Goal: Task Accomplishment & Management: Complete application form

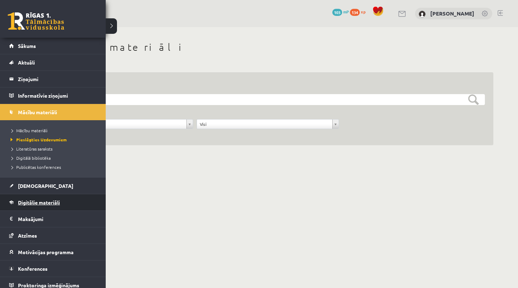
click at [30, 203] on span "Digitālie materiāli" at bounding box center [39, 202] width 42 height 6
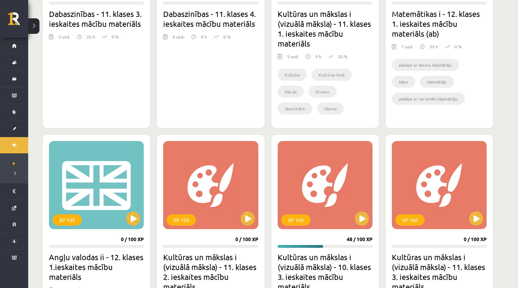
scroll to position [384, 0]
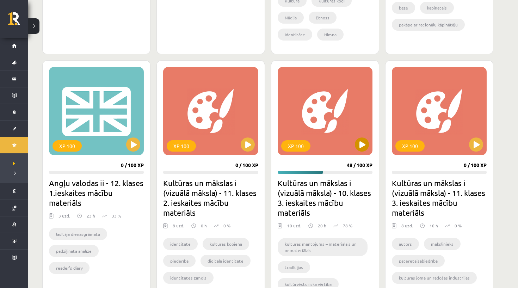
click at [362, 146] on button at bounding box center [362, 144] width 14 height 14
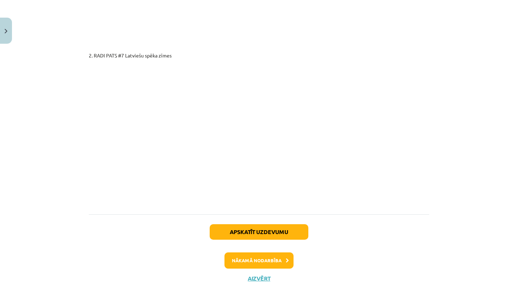
scroll to position [1221, 0]
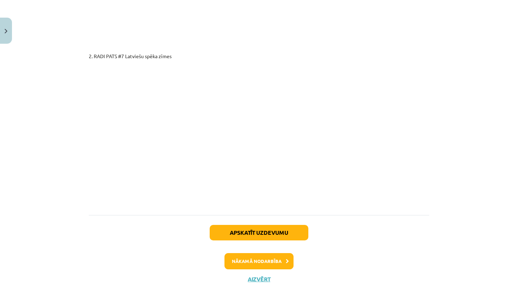
click at [255, 276] on button "Aizvērt" at bounding box center [259, 279] width 27 height 7
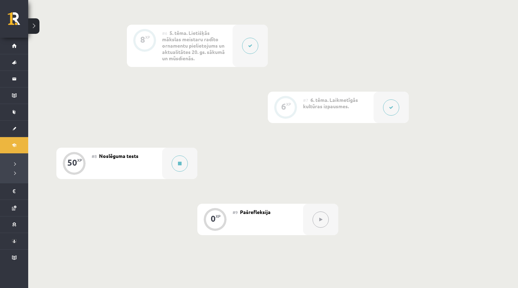
scroll to position [498, 0]
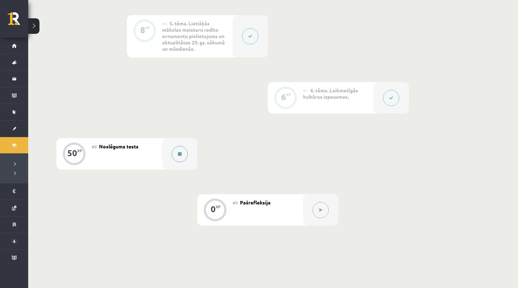
click at [177, 162] on button at bounding box center [180, 154] width 16 height 16
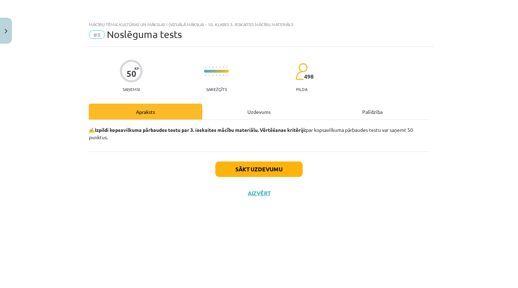
click at [248, 113] on div "Uzdevums" at bounding box center [258, 112] width 113 height 16
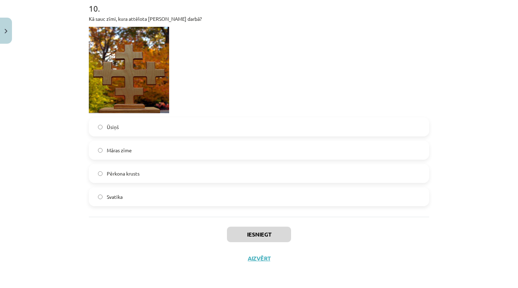
scroll to position [1612, 0]
click at [146, 151] on label "Māras zīme" at bounding box center [258, 150] width 339 height 18
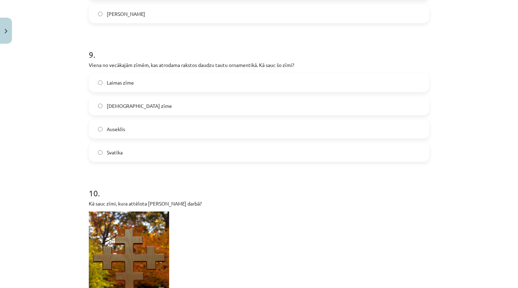
scroll to position [1425, 0]
click at [143, 115] on label "Dieva zīme" at bounding box center [258, 107] width 339 height 18
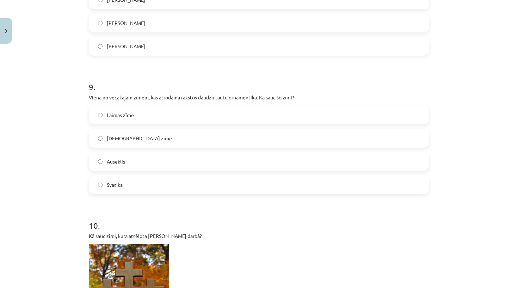
scroll to position [1392, 0]
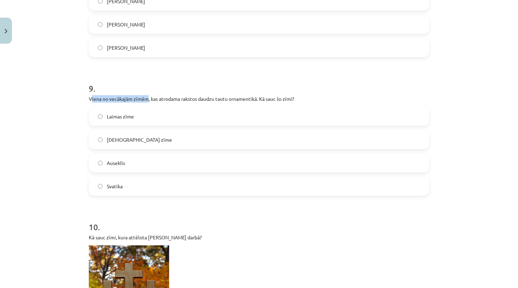
drag, startPoint x: 91, startPoint y: 100, endPoint x: 148, endPoint y: 99, distance: 57.1
click at [148, 99] on p "Viena no vecākajām zīmēm, kas atrodama rakstos daudzu tautu ornamentikā. Kā sau…" at bounding box center [259, 98] width 340 height 7
copy p "iena no vecākajām zīmēm"
drag, startPoint x: 259, startPoint y: 100, endPoint x: 84, endPoint y: 98, distance: 174.8
click at [84, 98] on div "Mācību tēma: Kultūras un mākslas i (vizuālā māksla) - 10. klases 3. ieskaites m…" at bounding box center [259, 144] width 518 height 288
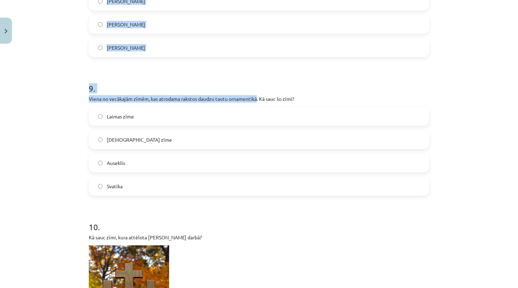
copy div "Apraksts Uzdevums Palīdzība 1 . Nosauc autoru! Niklāvs Strunke Jūlijs Maderniek…"
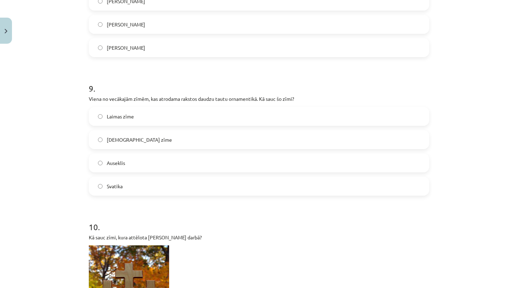
click at [83, 99] on div "Mācību tēma: Kultūras un mākslas i (vizuālā māksla) - 10. klases 3. ieskaites m…" at bounding box center [259, 144] width 518 height 288
drag, startPoint x: 91, startPoint y: 98, endPoint x: 259, endPoint y: 100, distance: 168.8
click at [259, 100] on p "Viena no vecākajām zīmēm, kas atrodama rakstos daudzu tautu ornamentikā. Kā sau…" at bounding box center [259, 98] width 340 height 7
copy p "iena no vecākajām zīmēm, kas atrodama rakstos daudzu tautu ornamentikā"
drag, startPoint x: 88, startPoint y: 110, endPoint x: 127, endPoint y: 187, distance: 87.3
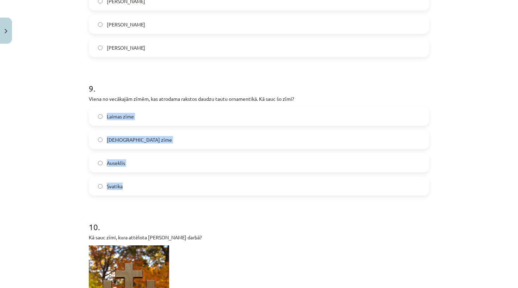
click at [140, 211] on h1 "10 ." at bounding box center [259, 221] width 340 height 22
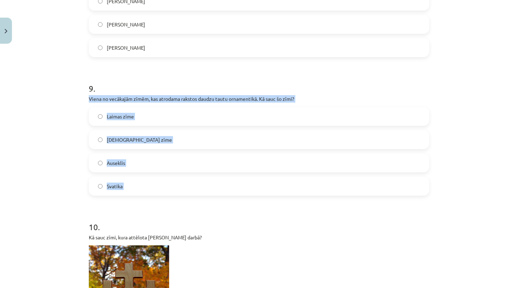
drag, startPoint x: 88, startPoint y: 98, endPoint x: 121, endPoint y: 197, distance: 104.6
copy div "Viena no vecākajām zīmēm, kas atrodama rakstos daudzu tautu ornamentikā. Kā sau…"
click at [81, 195] on div "Mācību tēma: Kultūras un mākslas i (vizuālā māksla) - 10. klases 3. ieskaites m…" at bounding box center [259, 144] width 518 height 288
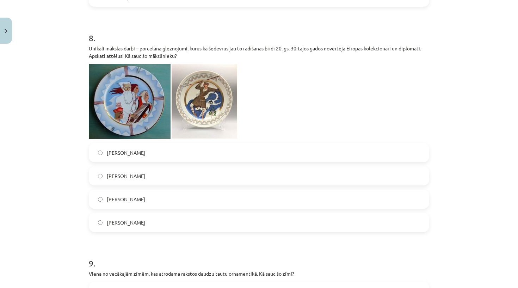
scroll to position [1212, 0]
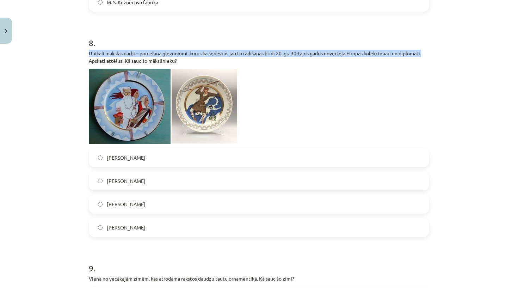
drag, startPoint x: 89, startPoint y: 55, endPoint x: 428, endPoint y: 51, distance: 339.7
click at [428, 51] on p "Unikāli mākslas darbi – porcelāna gleznojumi, kurus kā šedevrus jau to radīšana…" at bounding box center [259, 57] width 340 height 15
copy p "Unikāli mākslas darbi – porcelāna gleznojumi, kurus kā šedevrus jau to radīšana…"
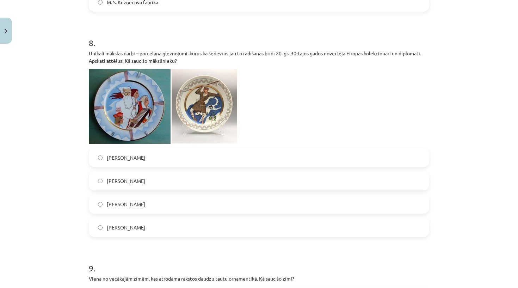
click at [120, 206] on span "Niklāvs Strunke" at bounding box center [126, 203] width 38 height 7
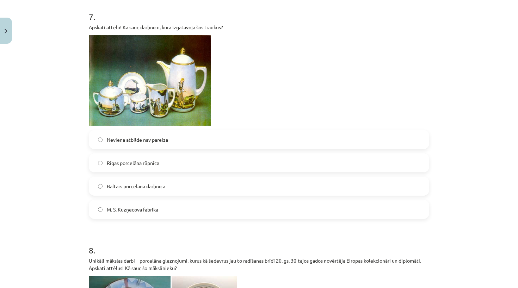
scroll to position [997, 0]
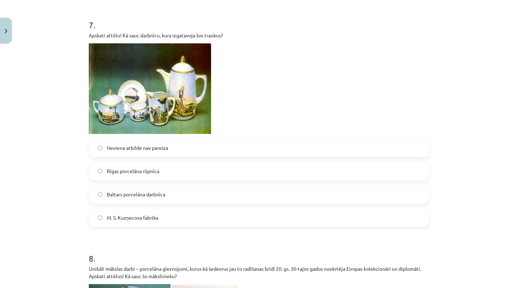
click at [137, 199] on label "Baltars porcelāna darbnīca" at bounding box center [258, 194] width 339 height 18
drag, startPoint x: 105, startPoint y: 192, endPoint x: 180, endPoint y: 193, distance: 75.4
click at [180, 193] on label "Baltars porcelāna darbnīca" at bounding box center [258, 194] width 339 height 18
copy label "Baltars porcelāna darbnīca"
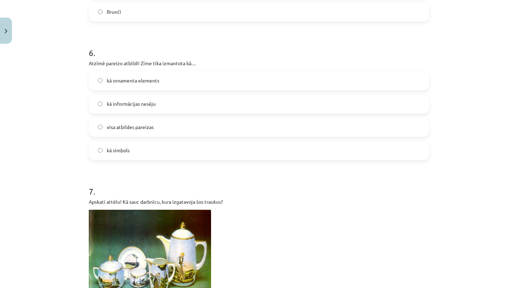
scroll to position [830, 0]
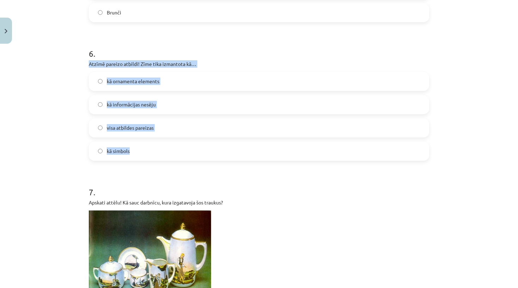
drag, startPoint x: 90, startPoint y: 62, endPoint x: 170, endPoint y: 160, distance: 126.5
click at [170, 160] on div "6 . Atzīmē pareizo atbildi! Zīme tika izmantota kā… kā ornamenta elements kā in…" at bounding box center [259, 98] width 340 height 124
copy div "Atzīmē pareizo atbildi! Zīme tika izmantota kā… kā ornamenta elements kā inform…"
click at [166, 170] on form "1 . Nosauc autoru! Niklāvs Strunke Jūlijs Madernieks Ansis Cīrulis Romāns Suta …" at bounding box center [259, 148] width 340 height 1676
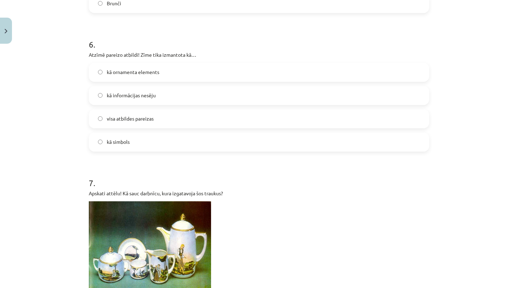
scroll to position [839, 0]
click at [150, 118] on span "visa atbildes pareizas" at bounding box center [130, 118] width 47 height 7
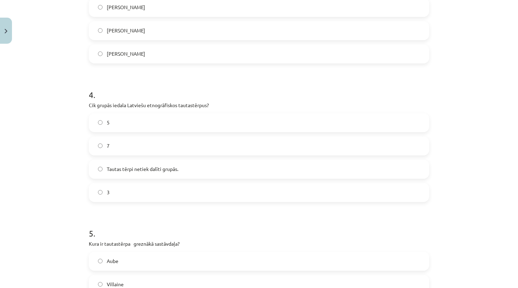
scroll to position [496, 0]
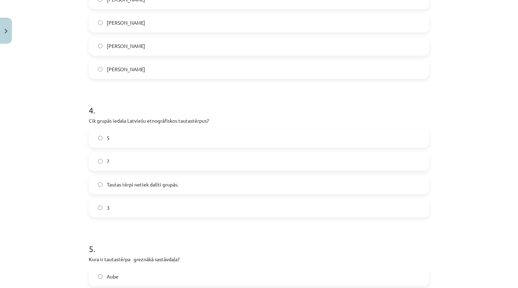
click at [113, 139] on label "5" at bounding box center [258, 138] width 339 height 18
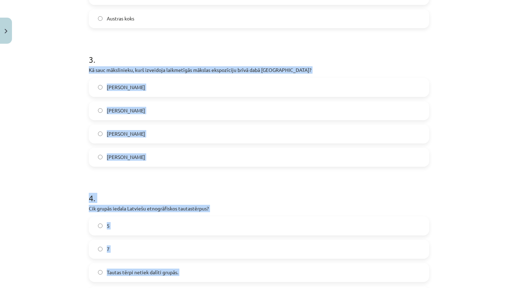
scroll to position [415, 0]
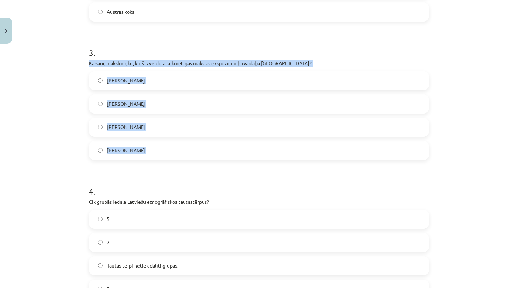
drag, startPoint x: 86, startPoint y: 80, endPoint x: 159, endPoint y: 166, distance: 113.0
copy div "Kā sauc mākslinieku, kurš izveidoja laikmetīgās mākslas ekspozīciju brīvā dabā …"
click at [155, 176] on h1 "4 ." at bounding box center [259, 185] width 340 height 22
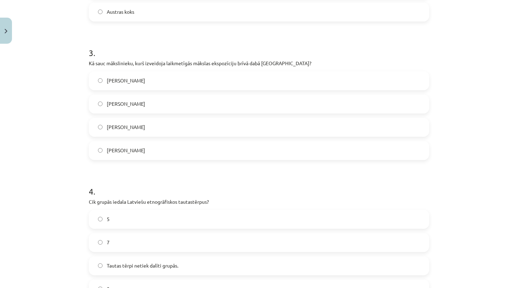
click at [146, 132] on label "Ojārs Feldbergs" at bounding box center [258, 127] width 339 height 18
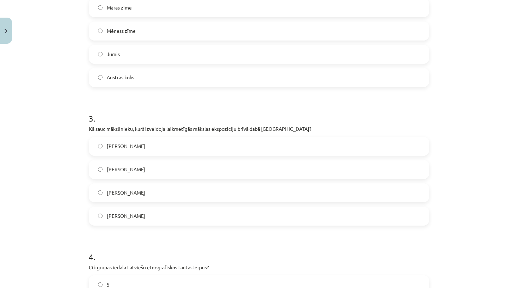
scroll to position [347, 0]
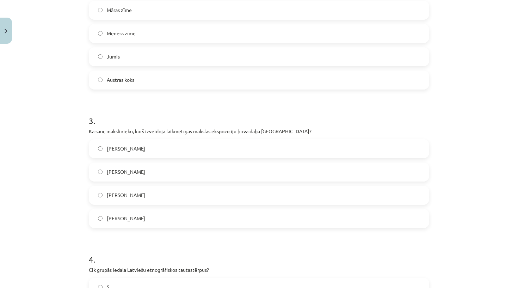
click at [101, 129] on p "Kā sauc mākslinieku, kurš izveidoja laikmetīgās mākslas ekspozīciju brīvā dabā …" at bounding box center [259, 131] width 340 height 7
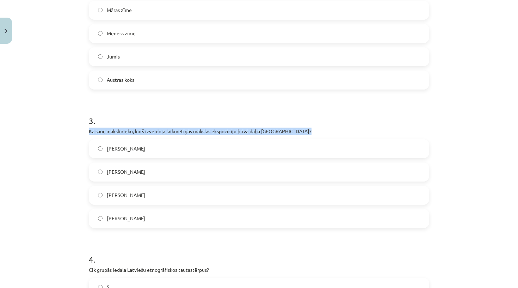
click at [101, 129] on p "Kā sauc mākslinieku, kurš izveidoja laikmetīgās mākslas ekspozīciju brīvā dabā …" at bounding box center [259, 131] width 340 height 7
copy div "Kā sauc mākslinieku, kurš izveidoja laikmetīgās mākslas ekspozīciju brīvā dabā …"
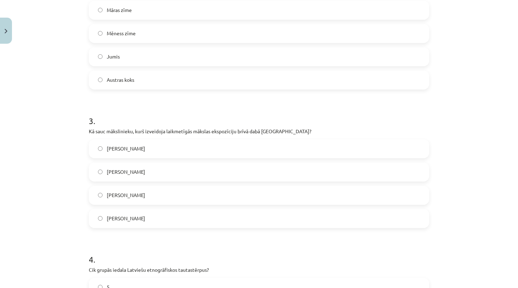
click at [144, 119] on h1 "3 ." at bounding box center [259, 115] width 340 height 22
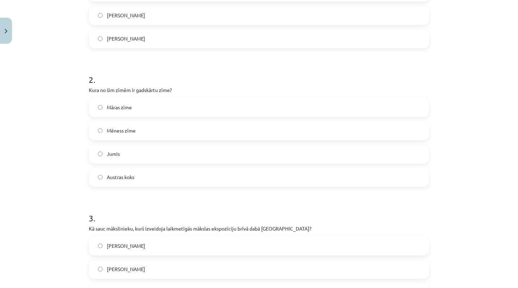
scroll to position [250, 0]
drag, startPoint x: 136, startPoint y: 90, endPoint x: 170, endPoint y: 89, distance: 33.5
click at [170, 90] on p "Kura no šim zīmēm ir gadskārtu zīme?" at bounding box center [259, 89] width 340 height 7
copy p "gadskārtu zīme"
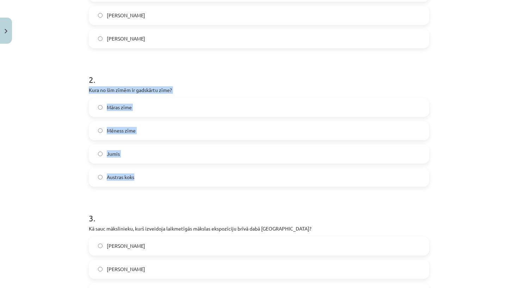
drag, startPoint x: 87, startPoint y: 84, endPoint x: 138, endPoint y: 180, distance: 108.4
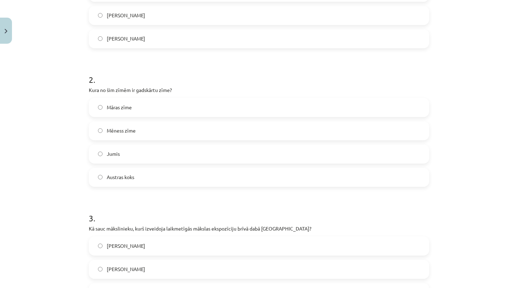
click at [142, 77] on h1 "2 ." at bounding box center [259, 73] width 340 height 22
click at [110, 158] on label "Jumis" at bounding box center [258, 154] width 339 height 18
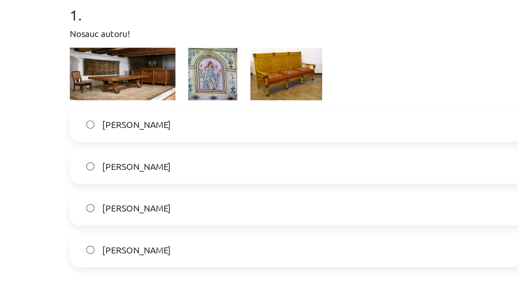
scroll to position [23, 0]
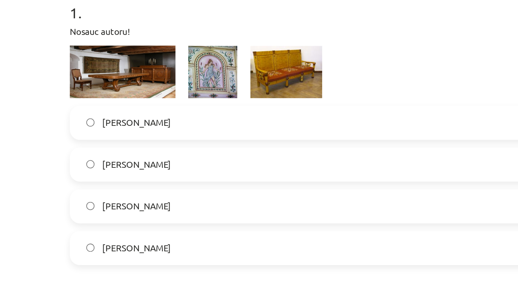
click at [89, 234] on label "Ansis Cīrulis" at bounding box center [258, 243] width 339 height 18
drag, startPoint x: 57, startPoint y: 115, endPoint x: 86, endPoint y: 115, distance: 29.2
click at [89, 234] on label "Ansis Cīrulis" at bounding box center [258, 243] width 339 height 18
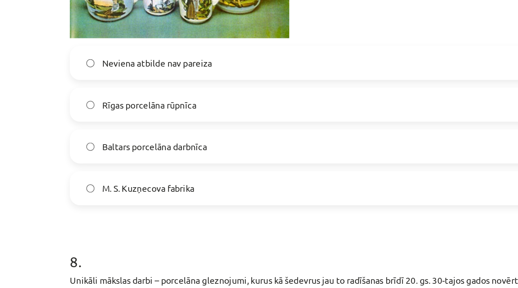
scroll to position [984, 0]
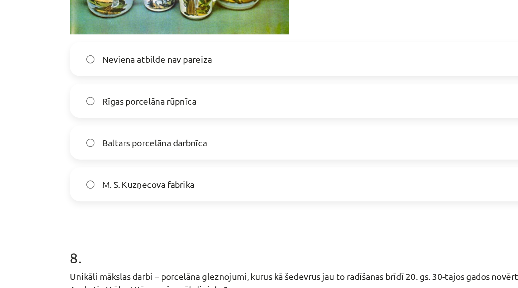
click at [107, 227] on span "M. S. Kuzņecova fabrika" at bounding box center [132, 230] width 51 height 7
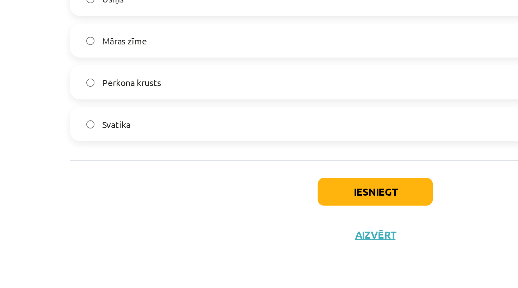
scroll to position [1612, 0]
click at [227, 227] on button "Iesniegt" at bounding box center [259, 235] width 64 height 16
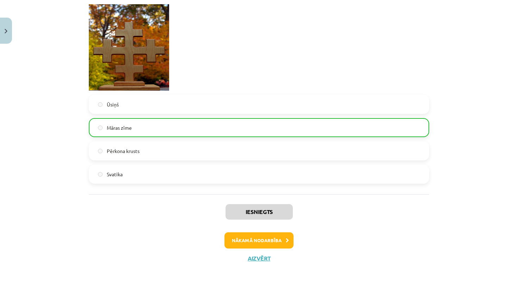
scroll to position [1634, 0]
click at [273, 243] on button "Nākamā nodarbība" at bounding box center [258, 240] width 69 height 16
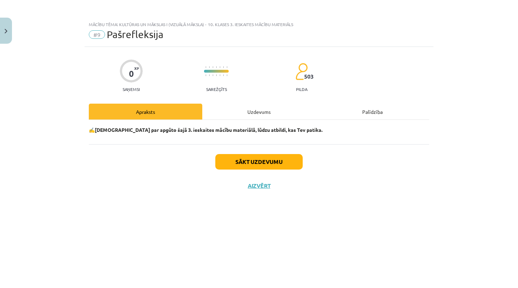
scroll to position [0, 0]
click at [268, 186] on button "Aizvērt" at bounding box center [259, 185] width 27 height 7
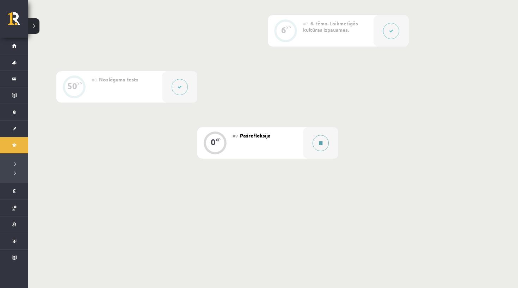
scroll to position [564, 0]
click at [313, 145] on div at bounding box center [320, 143] width 35 height 31
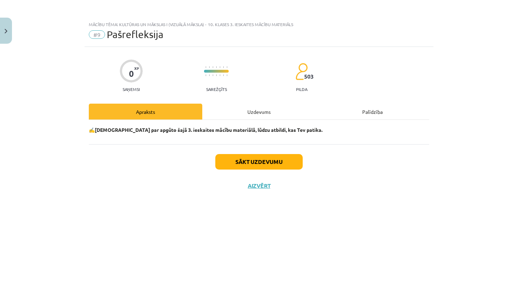
click at [237, 162] on button "Sākt uzdevumu" at bounding box center [258, 162] width 87 height 16
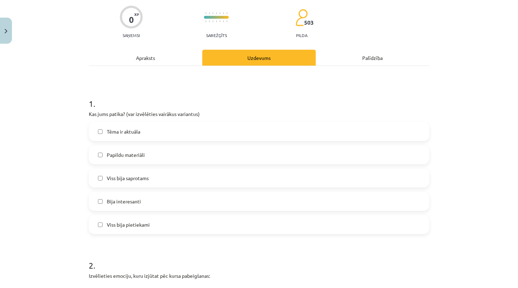
scroll to position [55, 0]
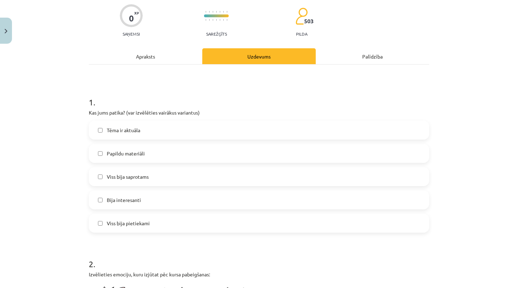
click at [147, 220] on span "Viss bija pietiekami" at bounding box center [128, 223] width 43 height 7
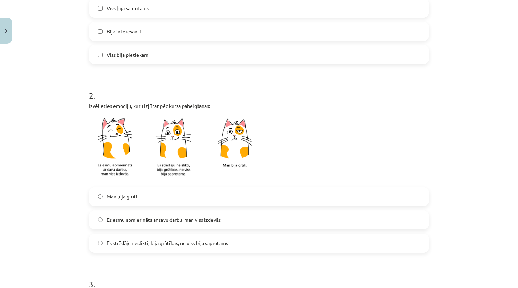
scroll to position [224, 0]
click at [174, 226] on label "Es esmu apmierināts ar savu darbu, man viss izdevās" at bounding box center [258, 219] width 339 height 18
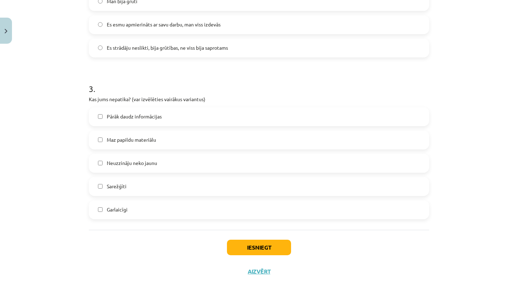
scroll to position [420, 0]
click at [161, 144] on label "Maz papildu materiālu" at bounding box center [258, 139] width 339 height 18
click at [166, 142] on label "Maz papildu materiālu" at bounding box center [258, 139] width 339 height 18
click at [162, 121] on label "Pārāk daudz informācijas" at bounding box center [258, 116] width 339 height 18
click at [165, 118] on label "Pārāk daudz informācijas" at bounding box center [258, 116] width 339 height 18
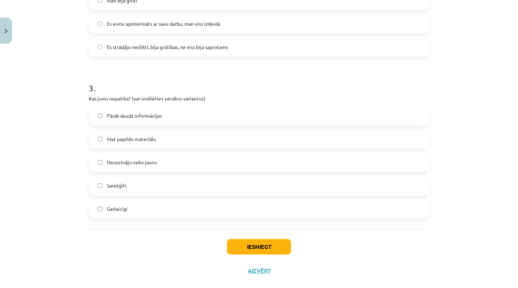
click at [150, 212] on label "Garlaicīgi" at bounding box center [258, 209] width 339 height 18
click at [190, 213] on label "Garlaicīgi" at bounding box center [258, 209] width 339 height 18
click at [249, 250] on button "Iesniegt" at bounding box center [259, 247] width 64 height 16
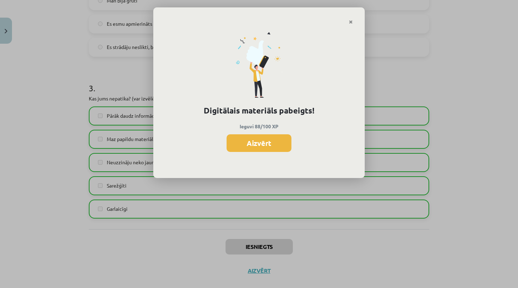
scroll to position [562, 0]
click at [272, 132] on div "Digitālais materiāls pabeigts! Ieguvi 88/100 XP Aizvērt" at bounding box center [258, 102] width 211 height 154
click at [272, 140] on button "Aizvērt" at bounding box center [259, 143] width 65 height 18
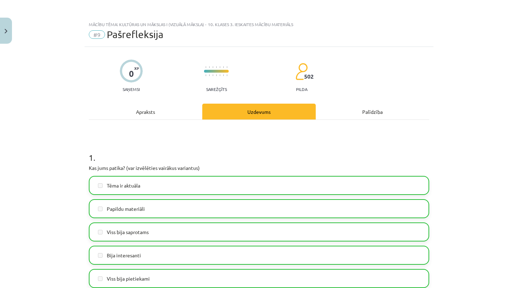
scroll to position [73, 0]
click at [165, 109] on div "Apraksts" at bounding box center [145, 112] width 113 height 16
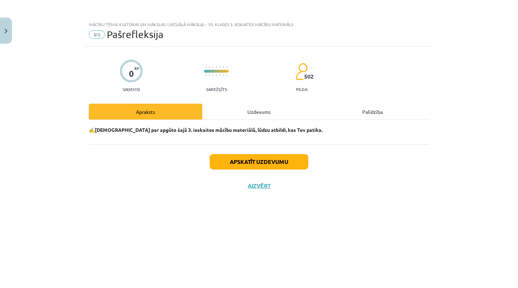
click at [254, 184] on button "Aizvērt" at bounding box center [259, 185] width 27 height 7
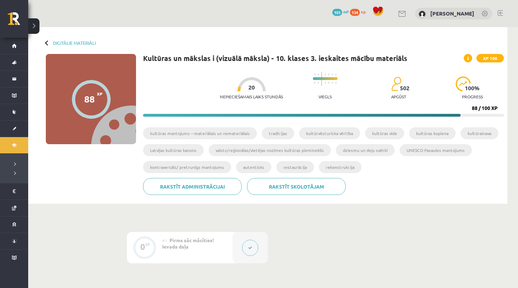
scroll to position [0, 0]
click at [36, 21] on button at bounding box center [33, 26] width 11 height 16
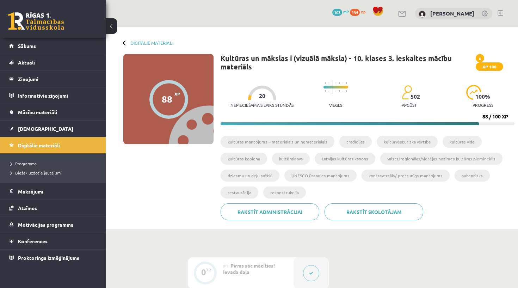
click at [122, 42] on div "Digitālie materiāli 88 XP XP 100 88 / 100 XP Kultūras un mākslas i (vizuālā māk…" at bounding box center [312, 128] width 412 height 202
click at [146, 42] on link "Digitālie materiāli" at bounding box center [151, 42] width 43 height 5
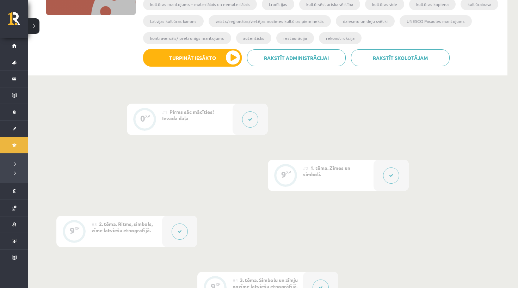
scroll to position [136, 0]
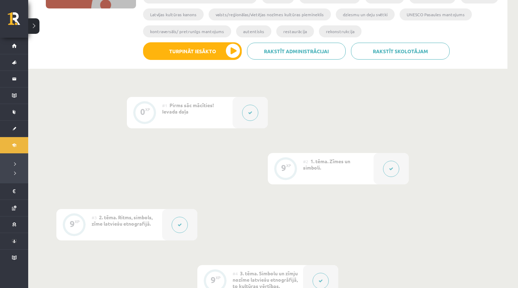
click at [381, 172] on div at bounding box center [390, 168] width 35 height 31
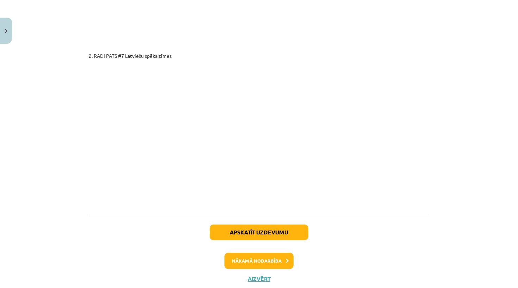
scroll to position [1221, 0]
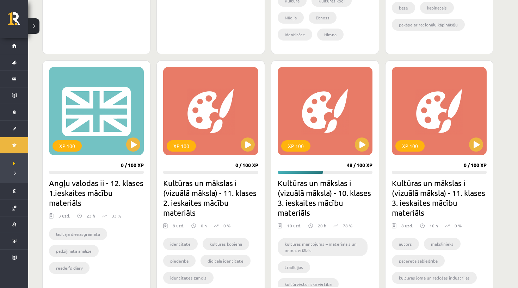
scroll to position [384, 0]
click at [364, 141] on button at bounding box center [362, 144] width 14 height 14
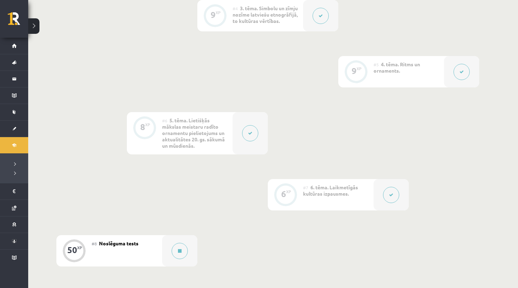
scroll to position [402, 0]
click at [253, 140] on button at bounding box center [250, 132] width 16 height 16
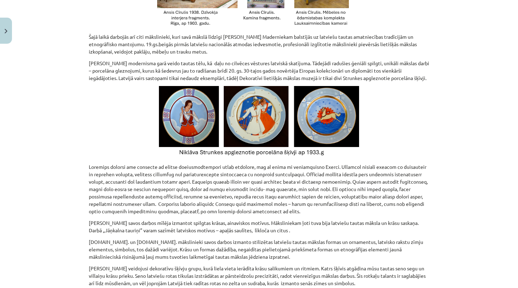
scroll to position [716, 0]
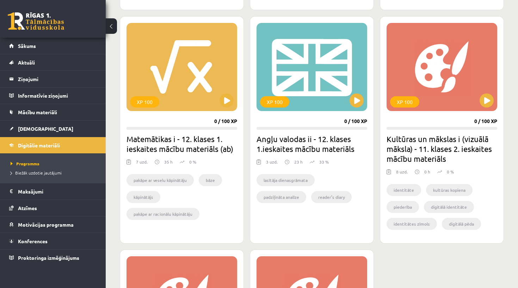
scroll to position [419, 0]
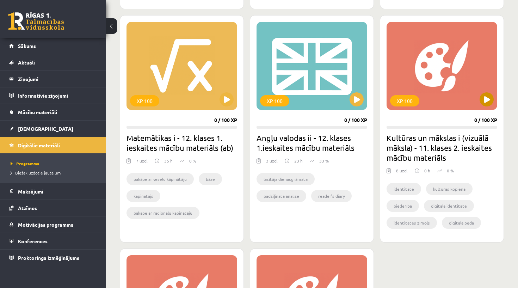
click at [491, 96] on button at bounding box center [487, 99] width 14 height 14
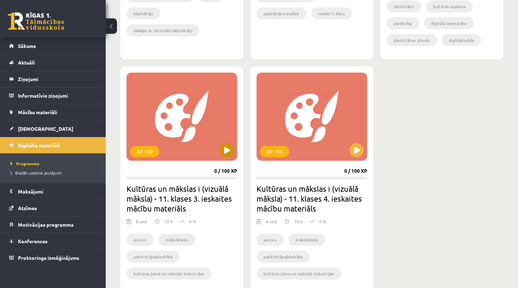
scroll to position [602, 0]
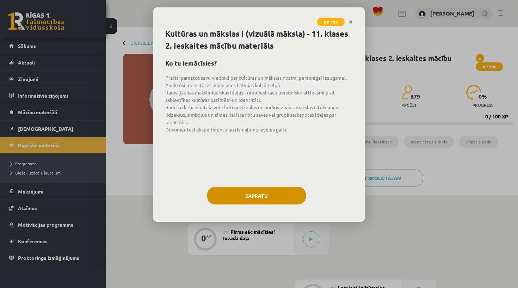
click at [284, 197] on button "Sapratu" at bounding box center [256, 196] width 99 height 18
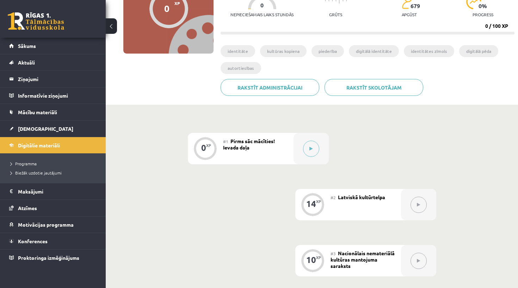
scroll to position [99, 0]
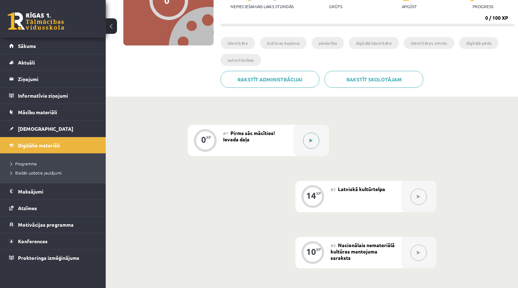
click at [300, 144] on div at bounding box center [311, 140] width 35 height 31
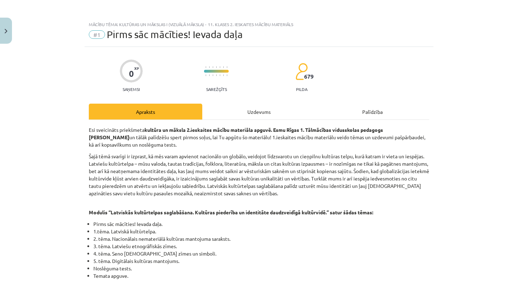
click at [272, 110] on div "Uzdevums" at bounding box center [258, 112] width 113 height 16
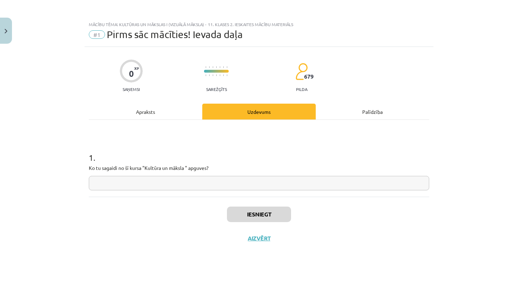
click at [229, 182] on input "text" at bounding box center [259, 183] width 340 height 14
click at [151, 112] on div "Apraksts" at bounding box center [145, 112] width 113 height 16
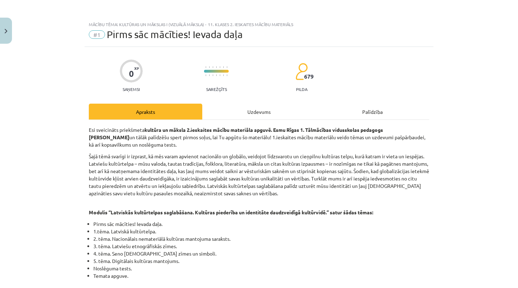
click at [257, 110] on div "Uzdevums" at bounding box center [258, 112] width 113 height 16
